Goal: Task Accomplishment & Management: Use online tool/utility

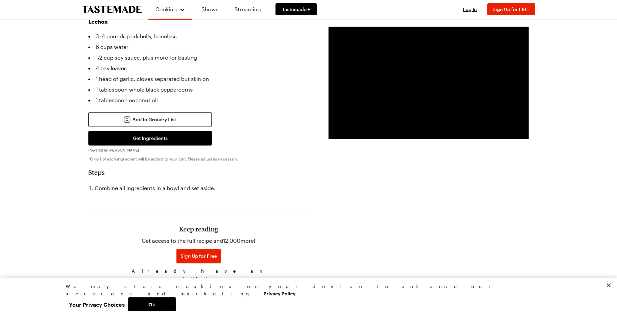
scroll to position [567, 0]
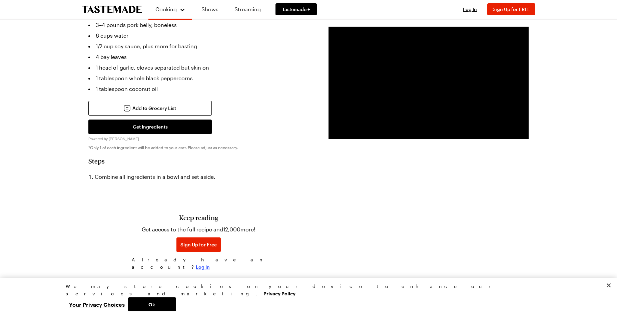
click at [210, 264] on span "Log In" at bounding box center [203, 267] width 14 height 7
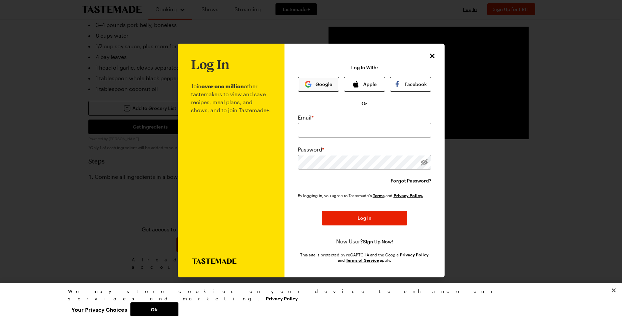
click at [313, 84] on button "Google" at bounding box center [318, 84] width 41 height 15
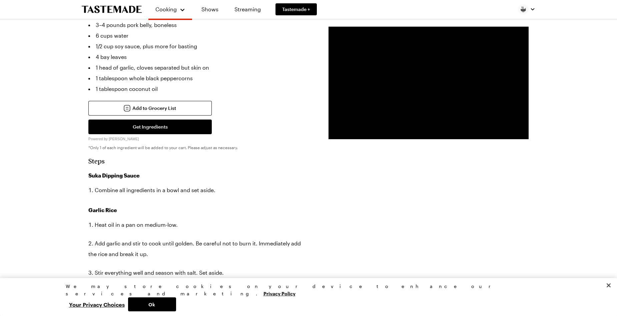
type textarea "x"
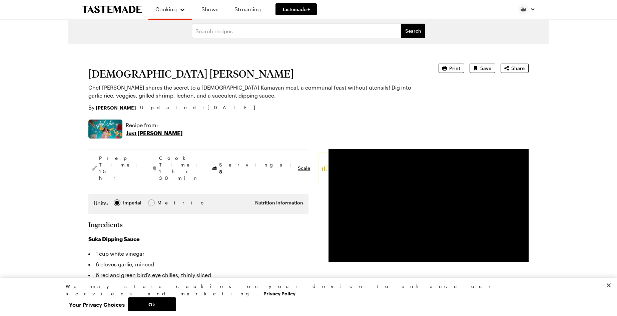
scroll to position [0, 0]
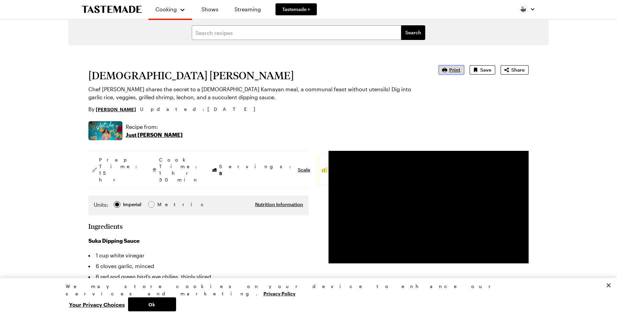
click at [453, 70] on span "Print" at bounding box center [454, 70] width 11 height 7
